Goal: Task Accomplishment & Management: Manage account settings

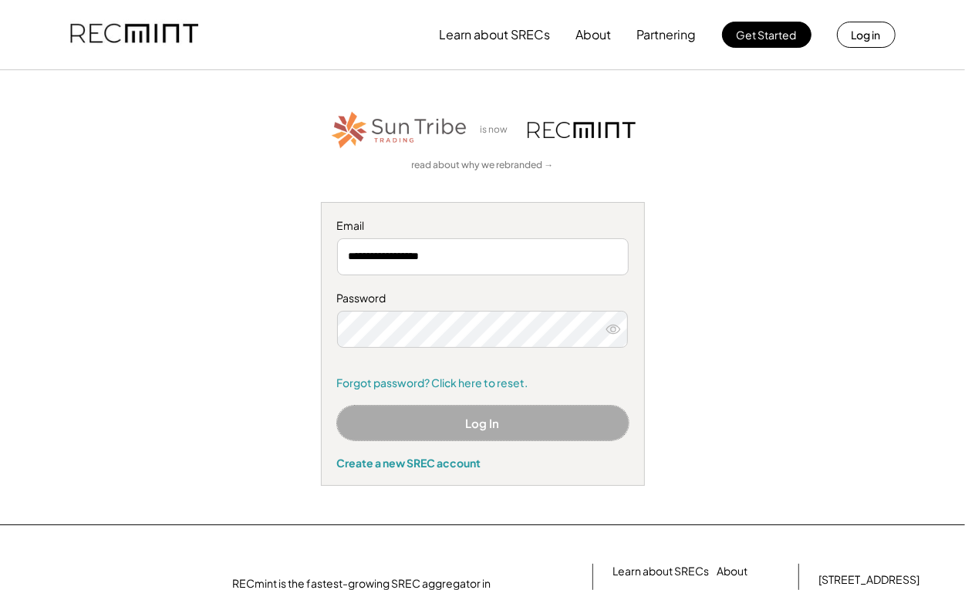
click at [499, 424] on button "Log In" at bounding box center [483, 423] width 292 height 35
click at [501, 428] on button "Log In" at bounding box center [483, 423] width 292 height 35
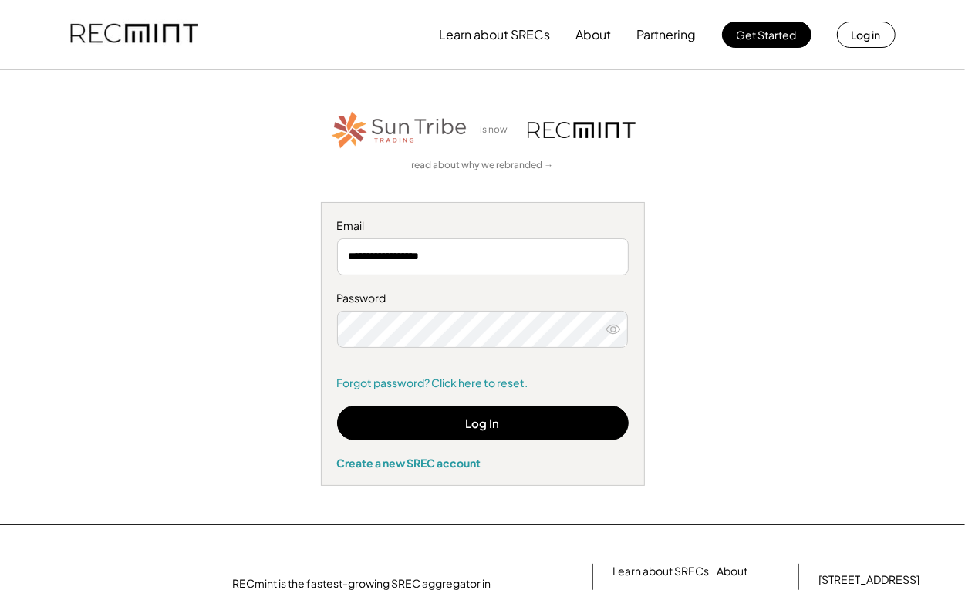
click at [430, 105] on div "**********" at bounding box center [482, 297] width 965 height 454
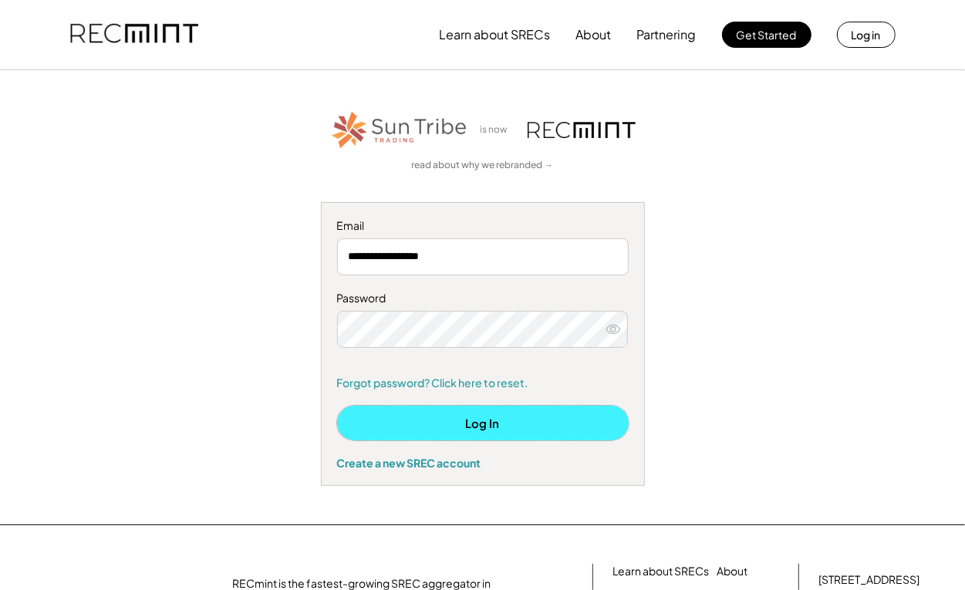
click at [507, 422] on button "Log In" at bounding box center [483, 423] width 292 height 35
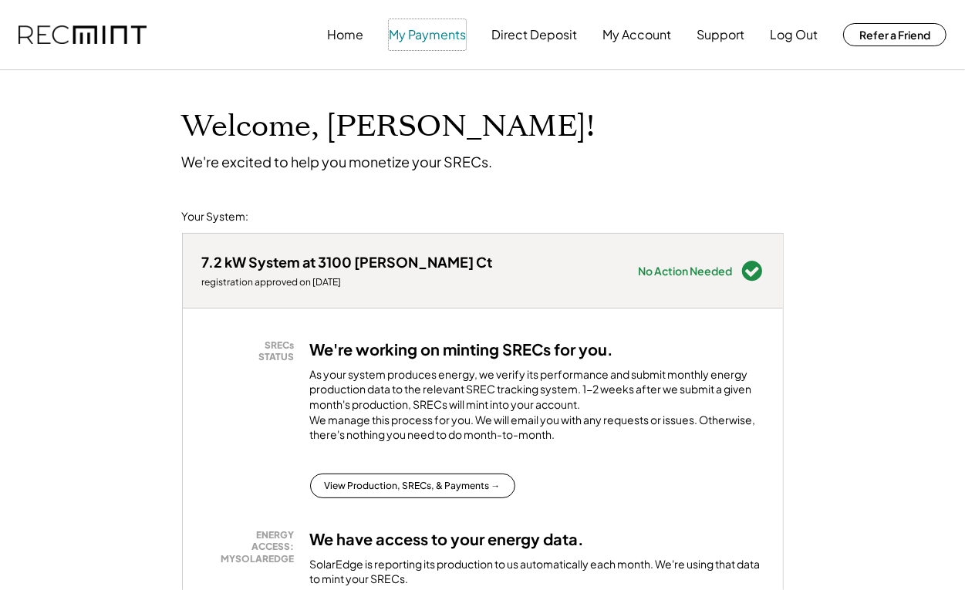
click at [440, 39] on button "My Payments" at bounding box center [427, 34] width 77 height 31
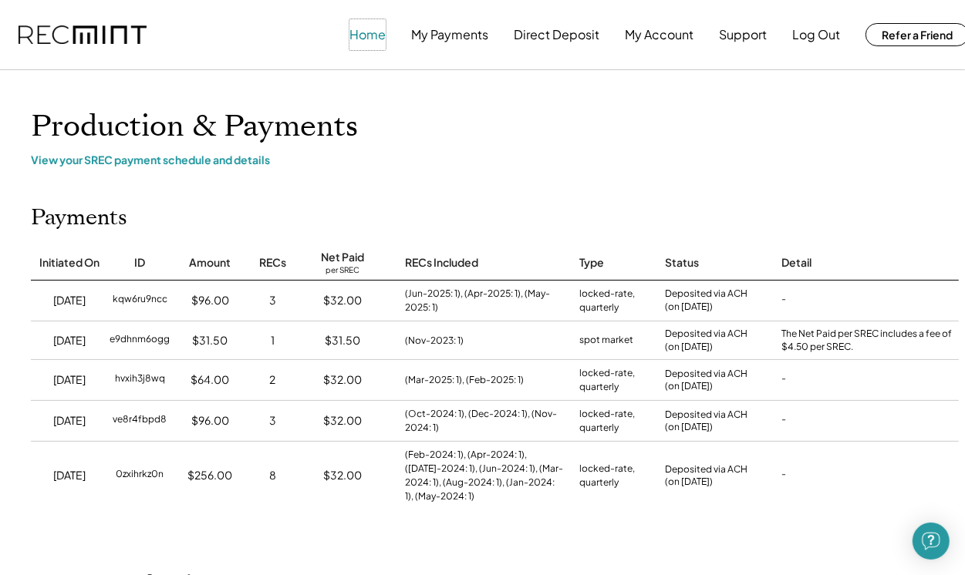
click at [372, 36] on button "Home" at bounding box center [367, 34] width 36 height 31
